Goal: Register for event/course

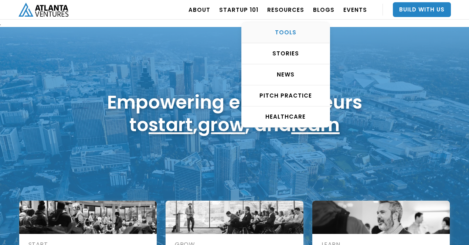
click at [293, 27] on link "TOOLS" at bounding box center [285, 32] width 88 height 21
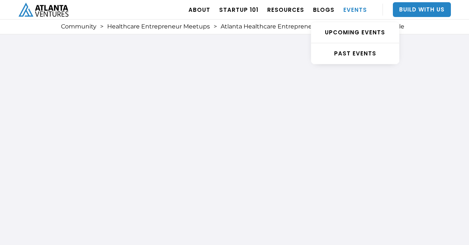
click at [353, 10] on link "EVENTS" at bounding box center [355, 9] width 24 height 21
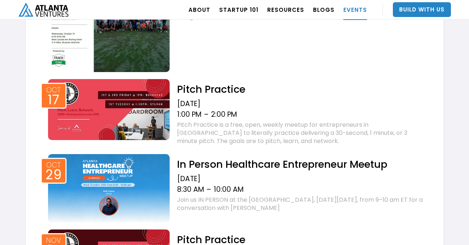
scroll to position [534, 0]
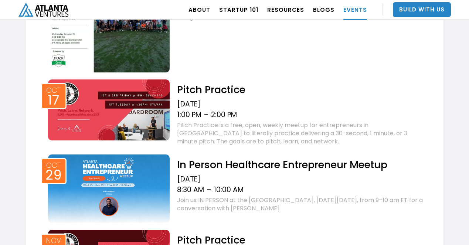
click at [252, 178] on div "Wednesday, October 29, 2025" at bounding box center [300, 179] width 247 height 9
